Goal: Task Accomplishment & Management: Manage account settings

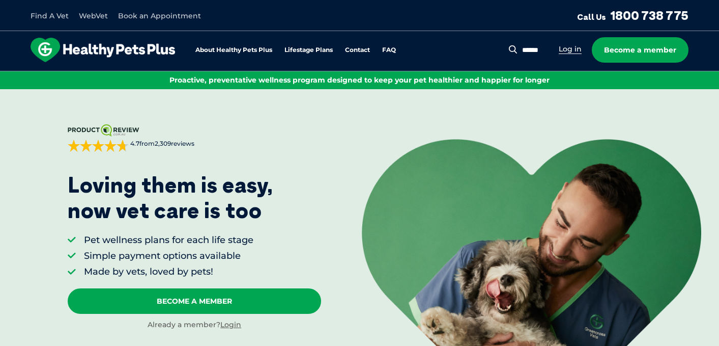
click at [570, 46] on link "Log in" at bounding box center [570, 49] width 23 height 10
